Goal: Information Seeking & Learning: Understand process/instructions

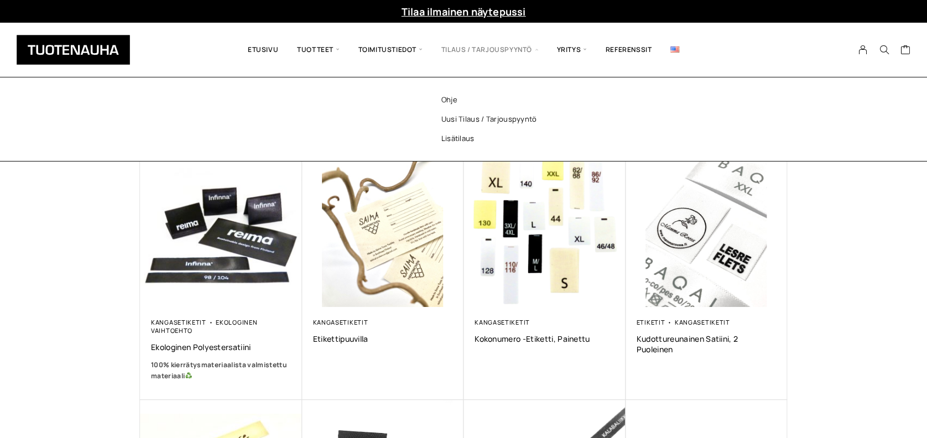
click at [462, 52] on span "Tilaus / Tarjouspyyntö" at bounding box center [490, 50] width 116 height 38
click at [450, 95] on link "Ohje" at bounding box center [503, 99] width 160 height 19
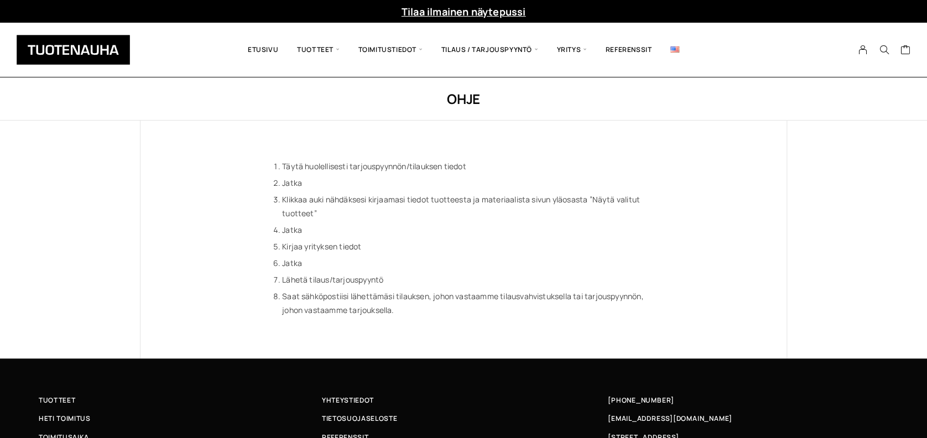
drag, startPoint x: 18, startPoint y: 250, endPoint x: 12, endPoint y: 247, distance: 6.7
click at [12, 247] on div "Ohje Täytä huolellisesti tarjouspyynnön/tilauksen tiedot Jatka Klikkaa auki näh…" at bounding box center [463, 217] width 927 height 281
click at [231, 264] on div "Täytä huolellisesti tarjouspyynnön/tilauksen tiedot Jatka Klikkaa auki nähdäkse…" at bounding box center [463, 240] width 646 height 238
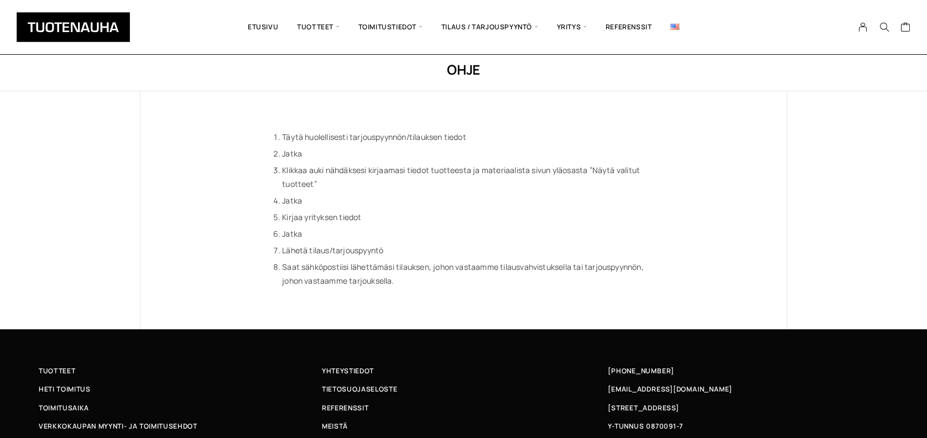
scroll to position [113, 0]
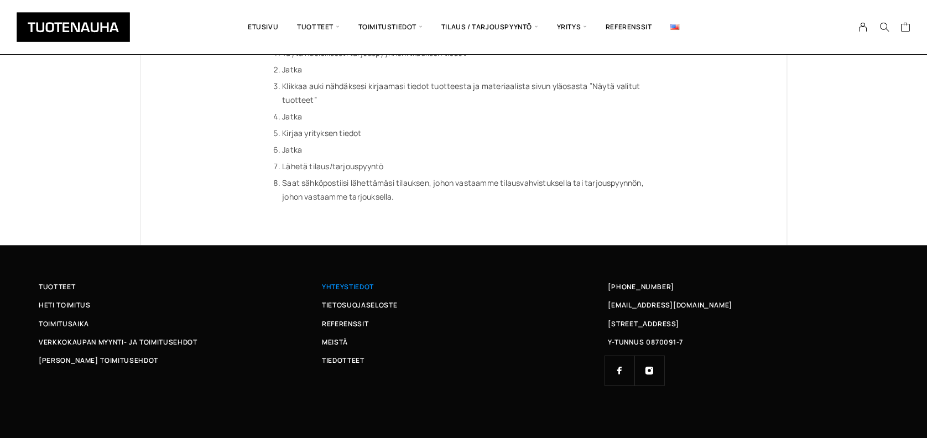
click at [342, 283] on span "Yhteystiedot" at bounding box center [348, 287] width 52 height 12
